Goal: Find specific page/section: Find specific page/section

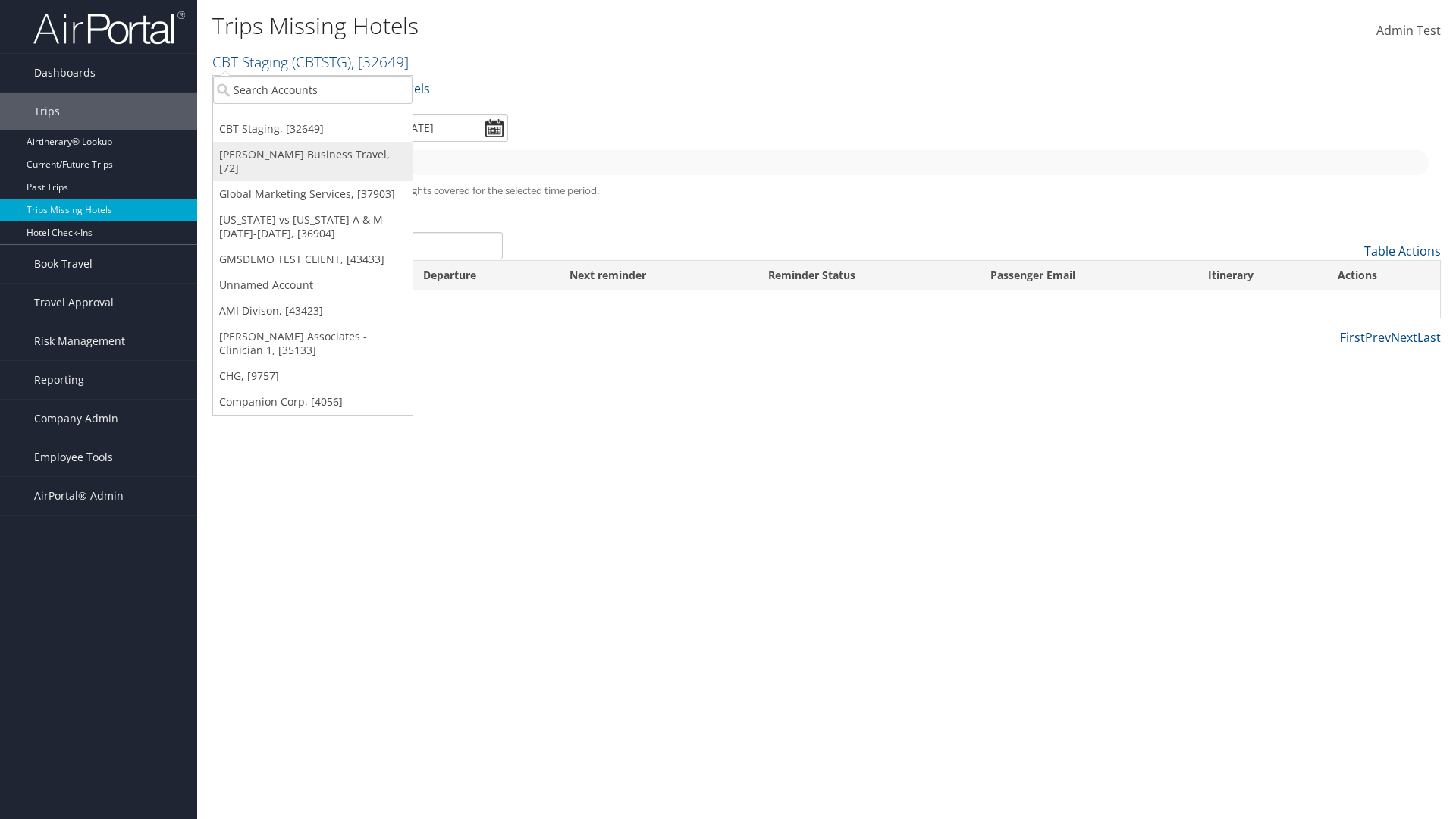
click at [312, 155] on link "[PERSON_NAME] Business Travel, [72]" at bounding box center [312, 161] width 199 height 39
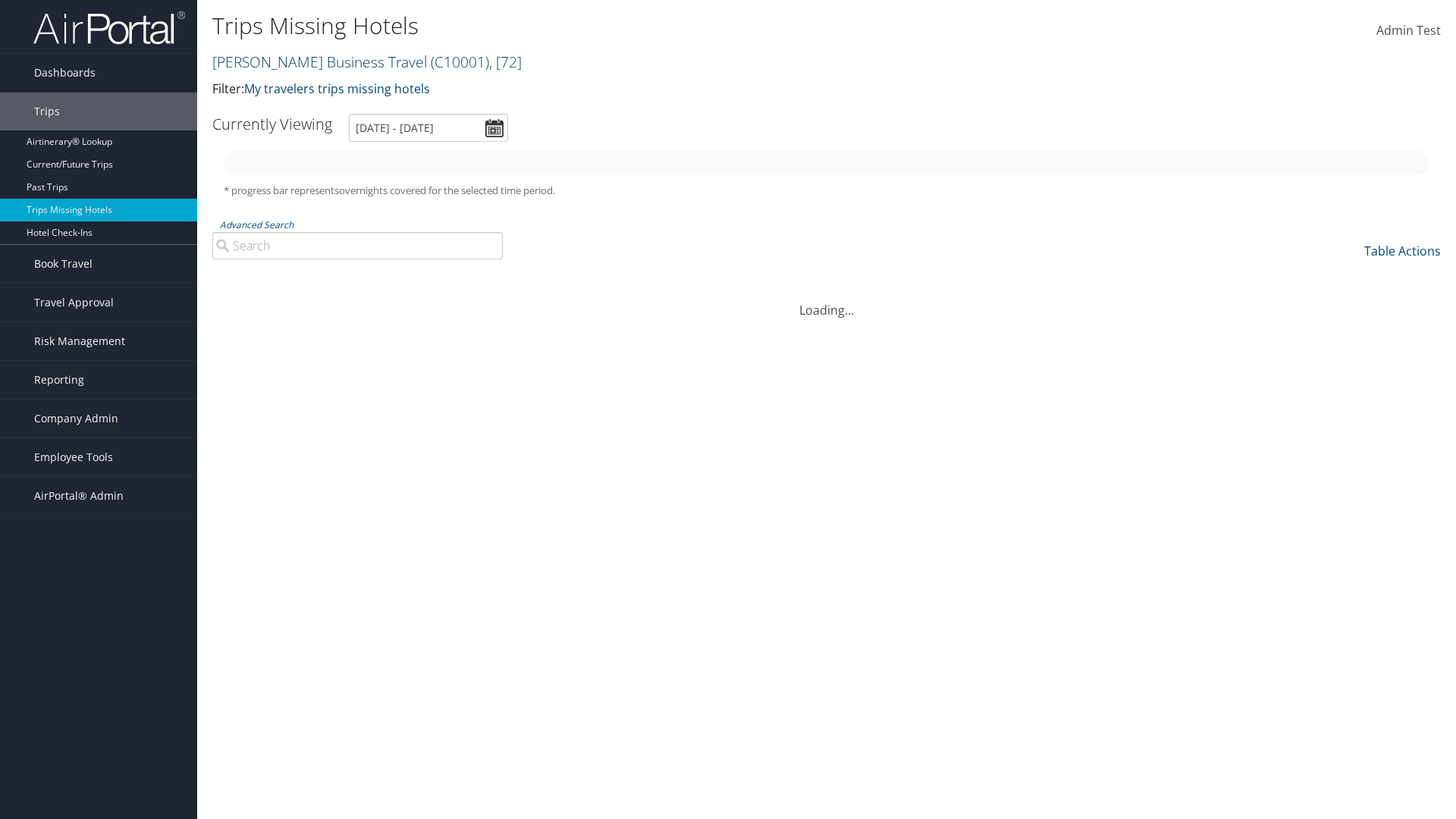
click at [312, 61] on link "Christopherson Business Travel ( C10001 ) , [ 72 ]" at bounding box center [367, 62] width 309 height 21
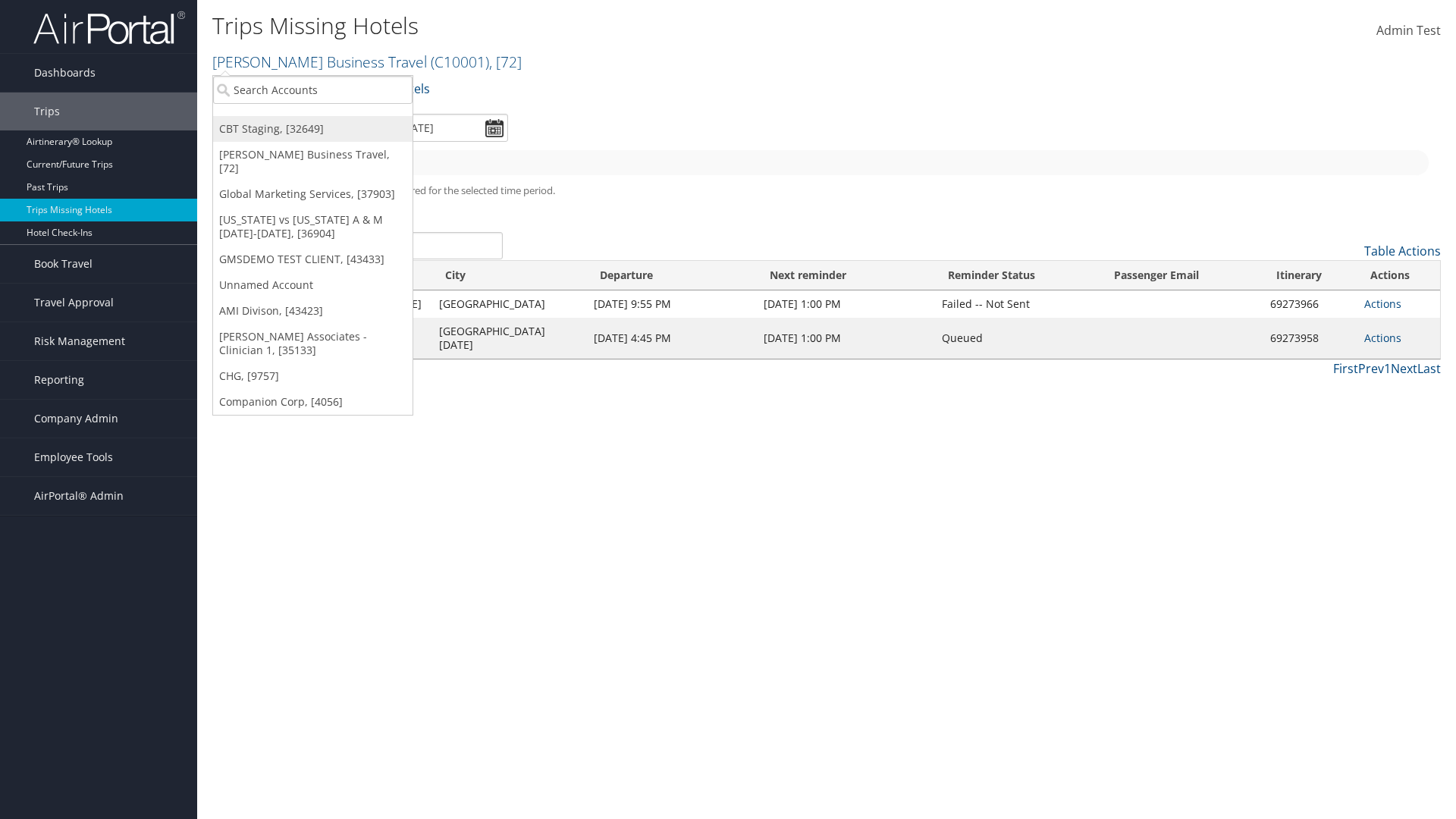
click at [312, 129] on link "CBT Staging, [32649]" at bounding box center [312, 129] width 199 height 25
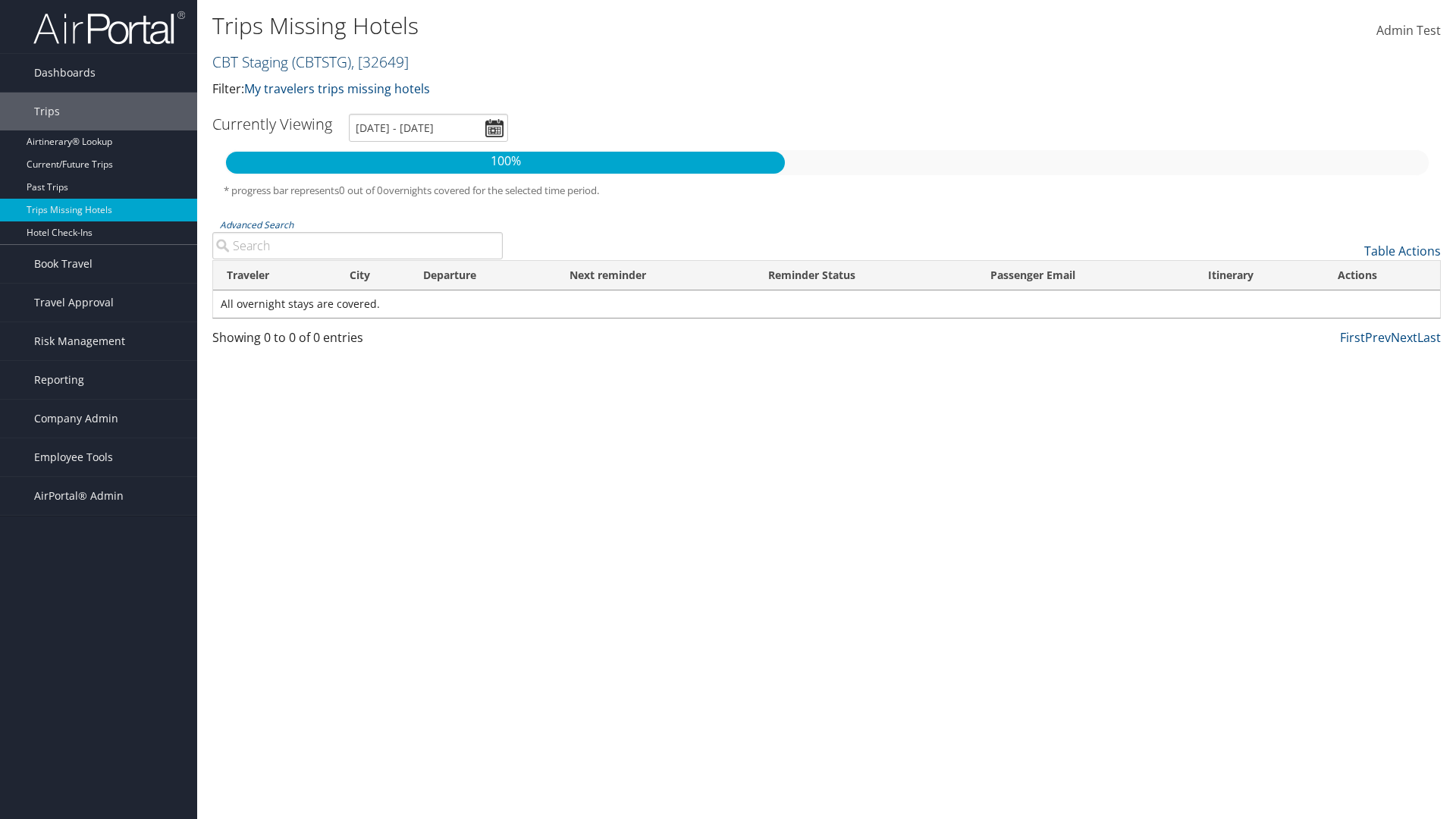
click at [250, 61] on link "CBT Staging ( CBTSTG ) , [ 32649 ]" at bounding box center [311, 62] width 197 height 21
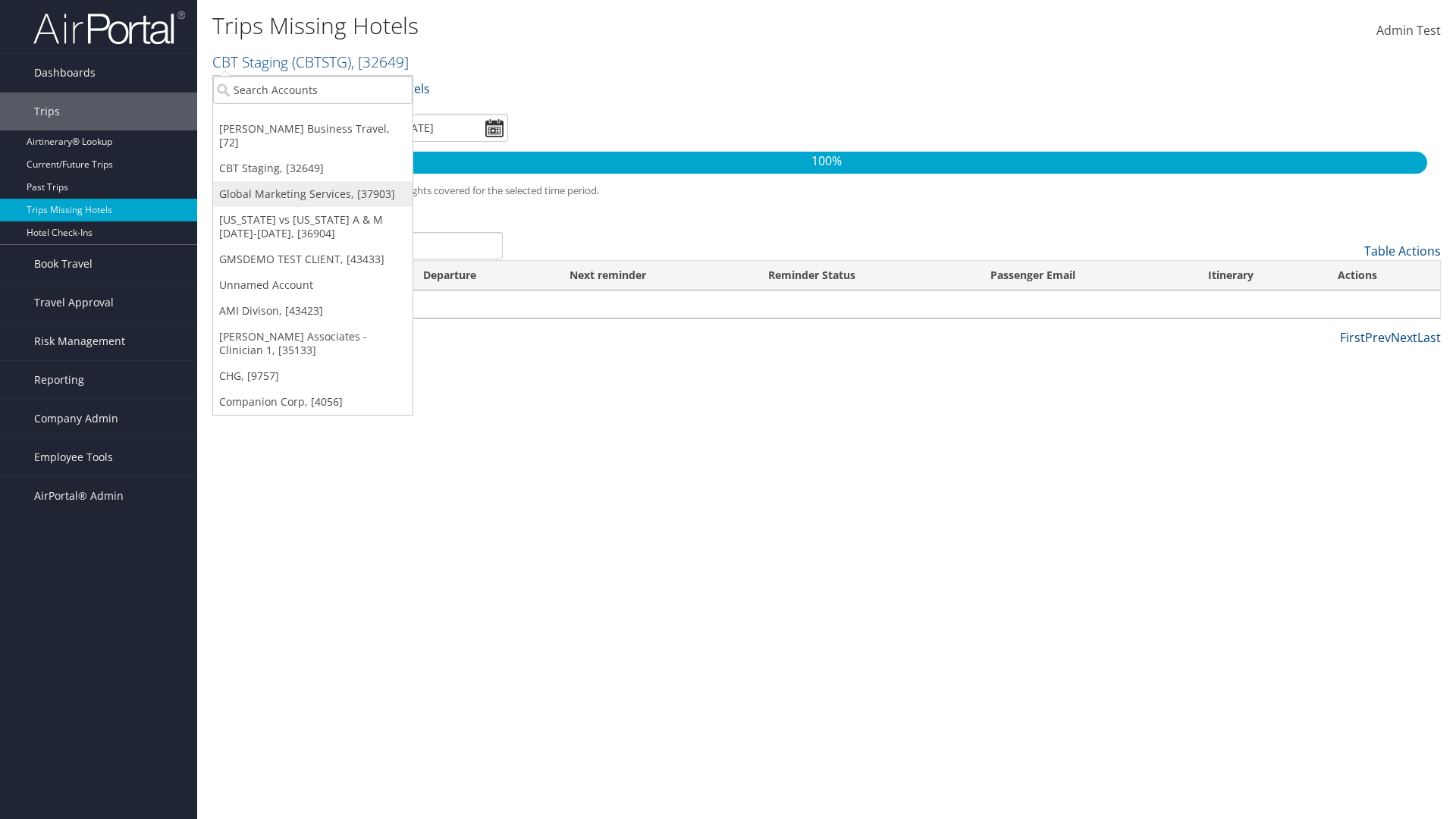
click at [312, 181] on link "Global Marketing Services, [37903]" at bounding box center [312, 194] width 199 height 25
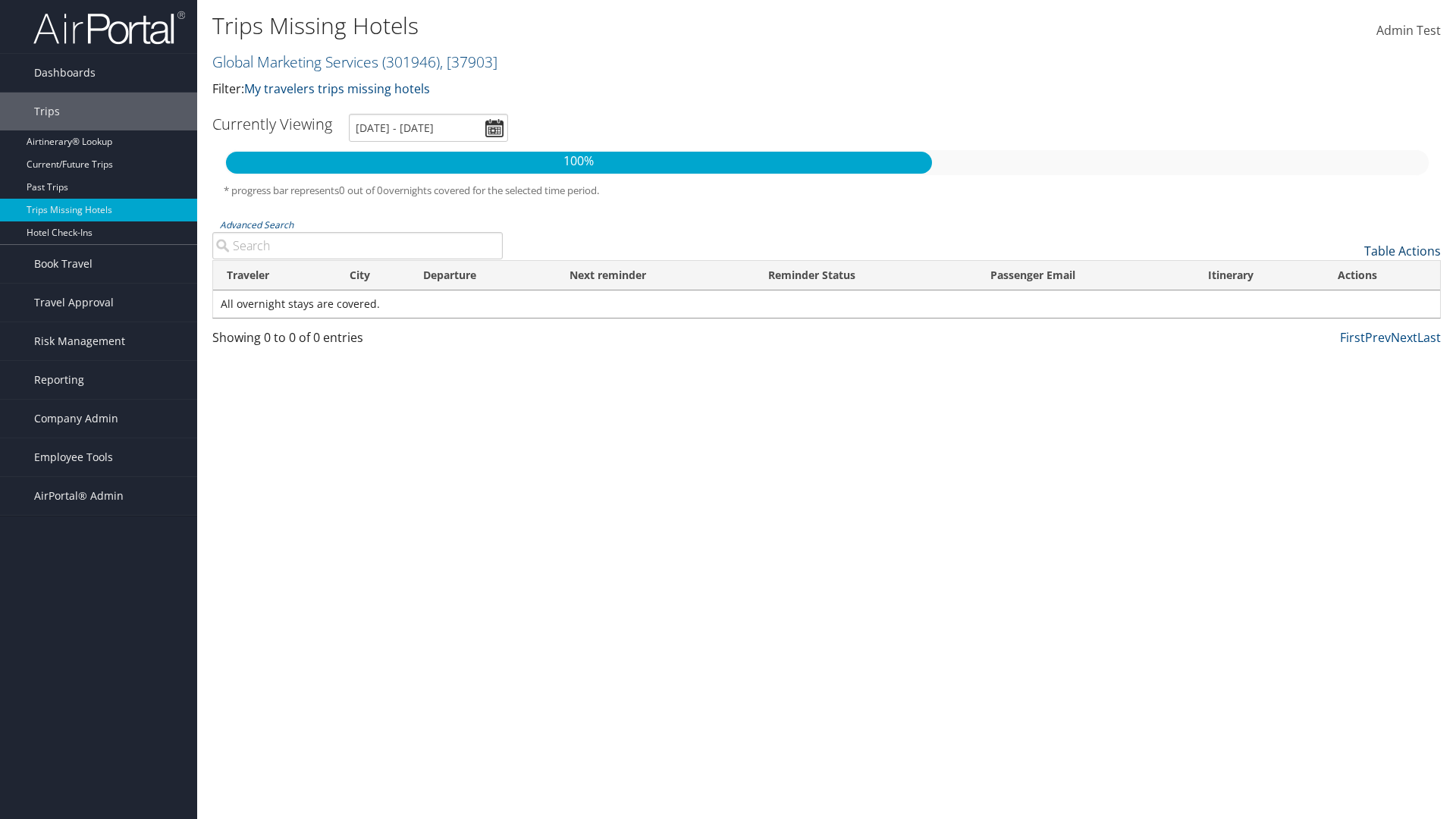
click at [1402, 251] on link "Table Actions" at bounding box center [1402, 251] width 76 height 17
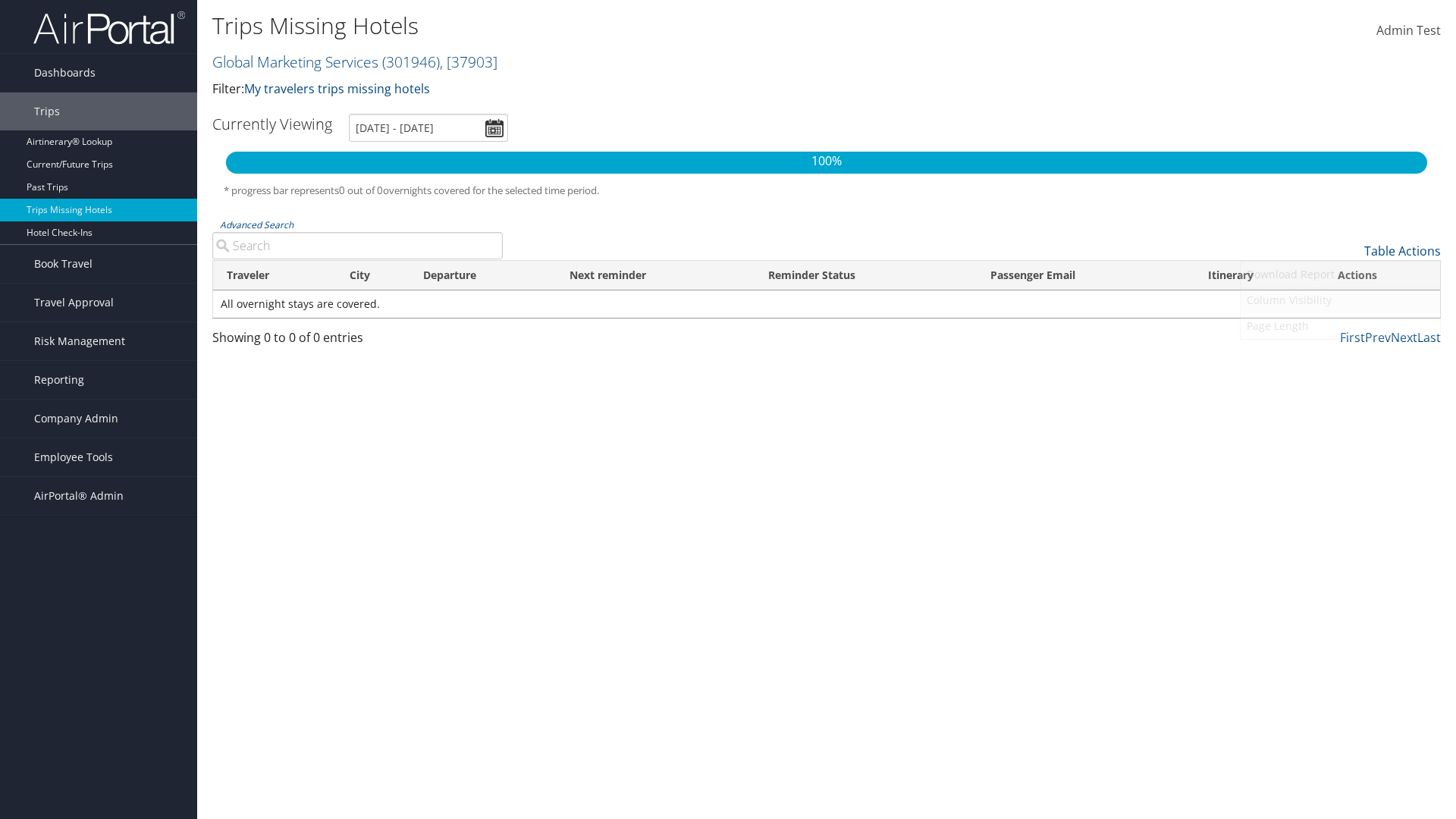
click at [1340, 300] on link "Column Visibility" at bounding box center [1340, 300] width 199 height 25
click at [1340, 431] on link "Agent Name" at bounding box center [1340, 430] width 199 height 25
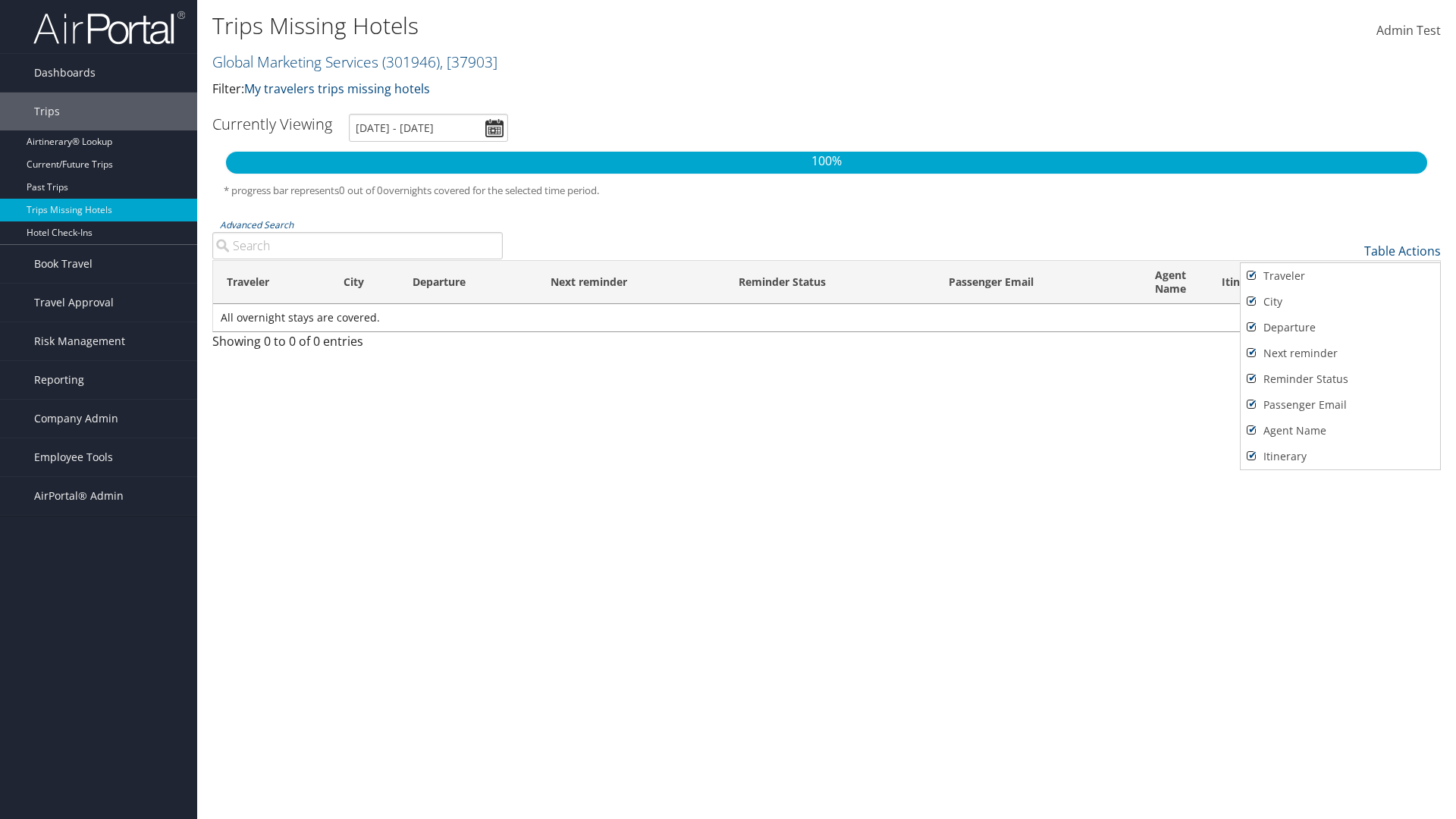
click at [728, 410] on div at bounding box center [728, 410] width 1456 height 819
click at [1402, 251] on link "Table Actions" at bounding box center [1402, 251] width 76 height 17
click at [1340, 326] on link "Page Length" at bounding box center [1340, 326] width 199 height 25
click at [271, 282] on th "Traveler" at bounding box center [271, 282] width 117 height 43
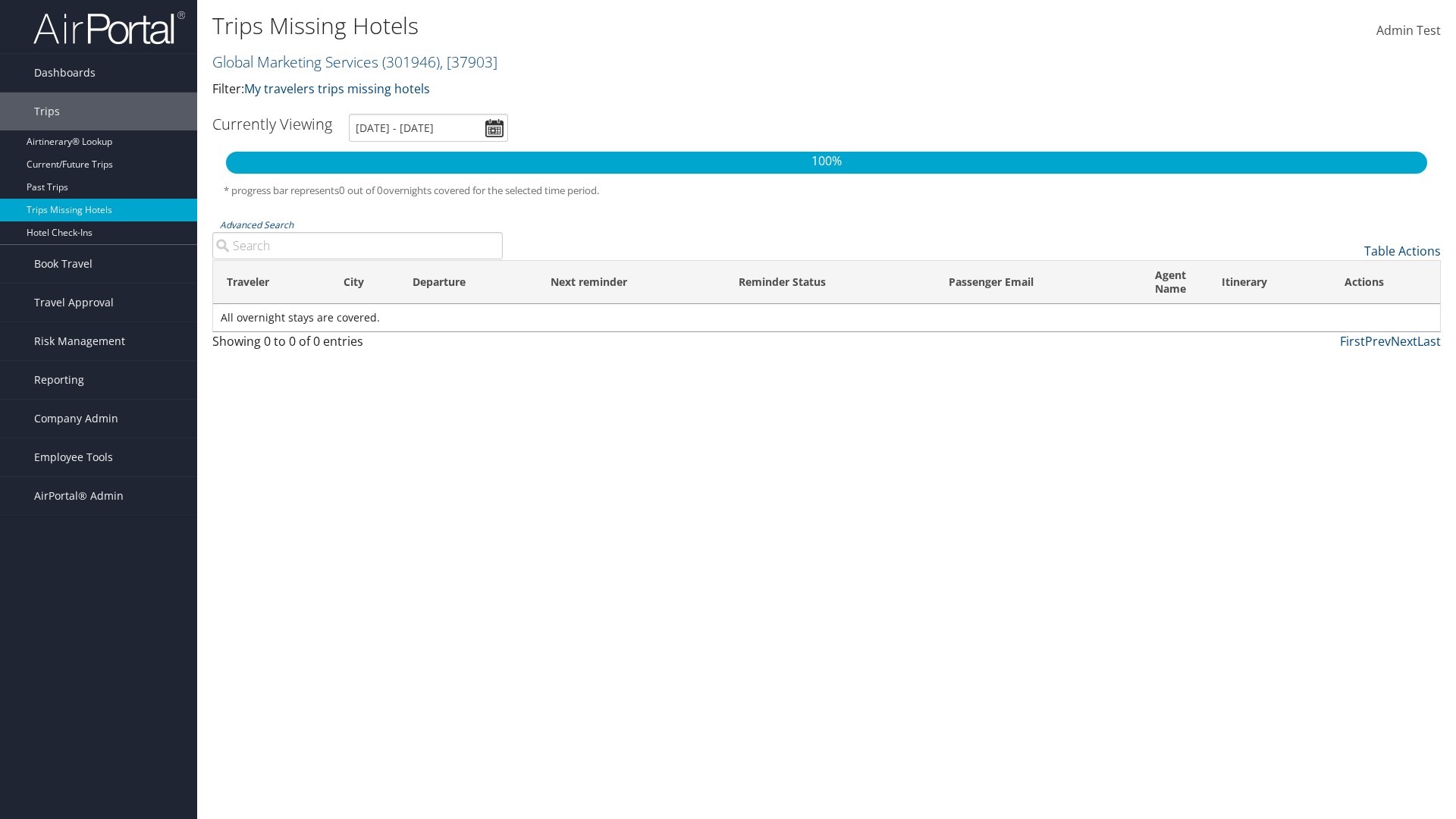
click at [364, 282] on th "City" at bounding box center [365, 282] width 70 height 43
click at [468, 282] on th "Departure" at bounding box center [468, 282] width 138 height 43
click at [1037, 282] on th "Passenger Email" at bounding box center [1038, 282] width 206 height 43
